Goal: Register for event/course

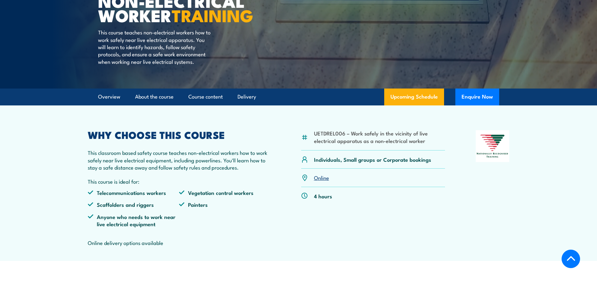
scroll to position [157, 0]
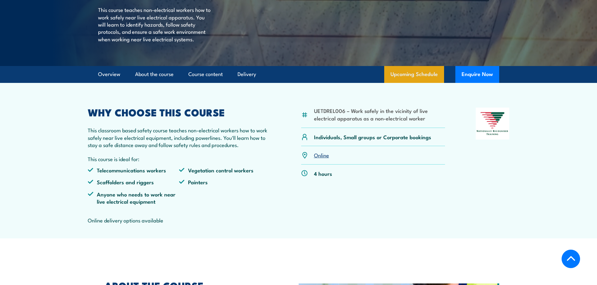
click at [422, 83] on link "Upcoming Schedule" at bounding box center [414, 74] width 60 height 17
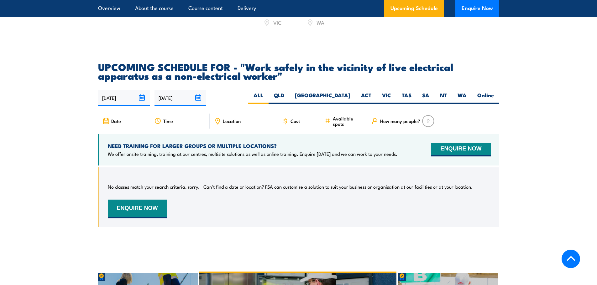
scroll to position [960, 0]
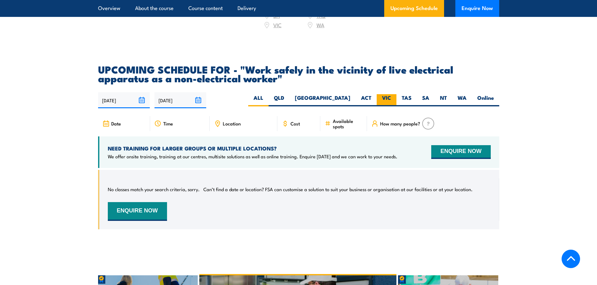
click at [391, 96] on label "VIC" at bounding box center [387, 100] width 20 height 12
click at [391, 96] on input "VIC" at bounding box center [393, 96] width 4 height 4
radio input "true"
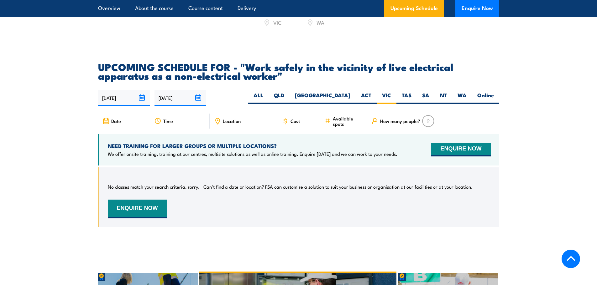
scroll to position [960, 0]
